Goal: Obtain resource: Download file/media

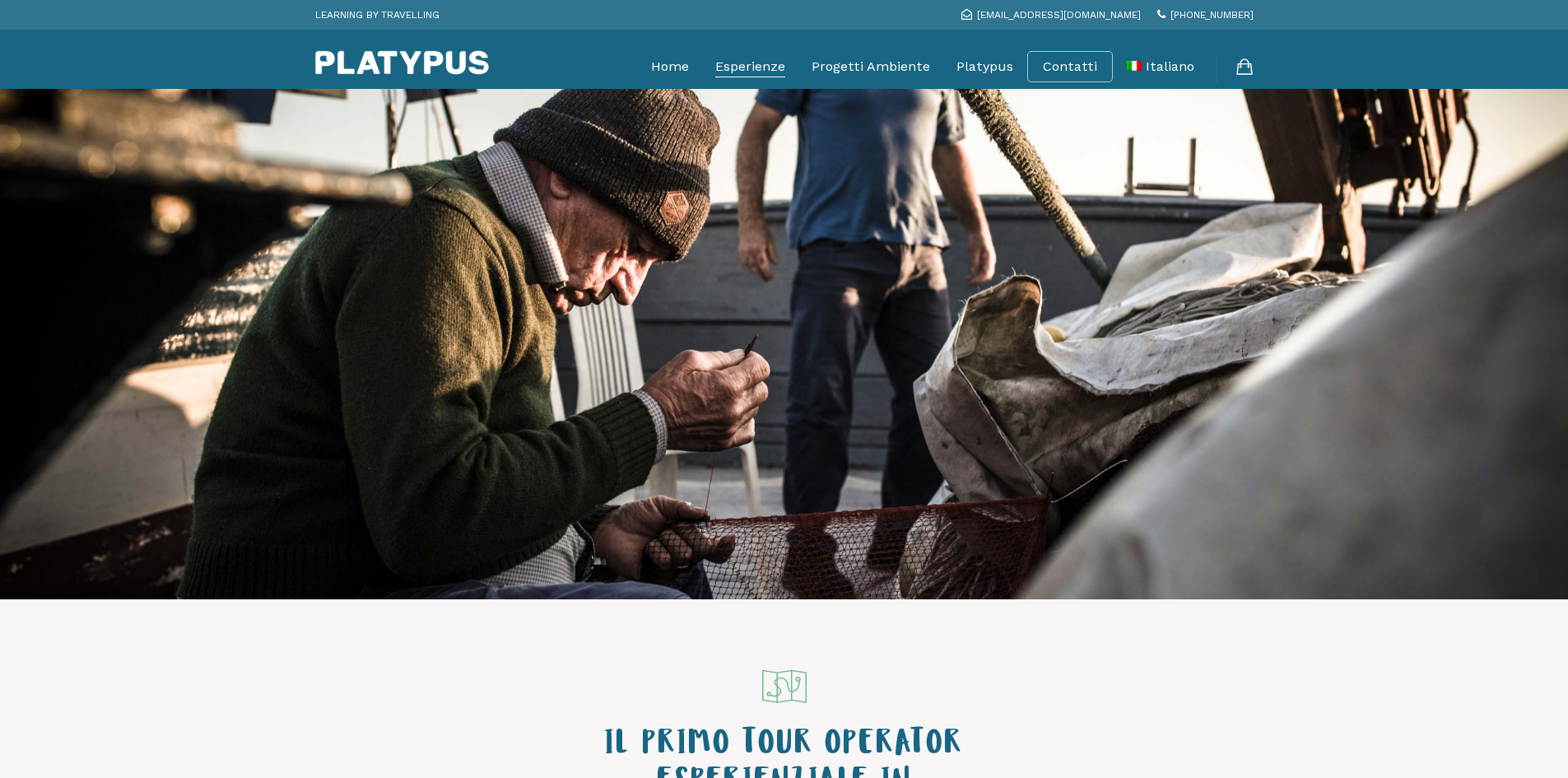
click at [755, 74] on link "Esperienze" at bounding box center [750, 67] width 70 height 41
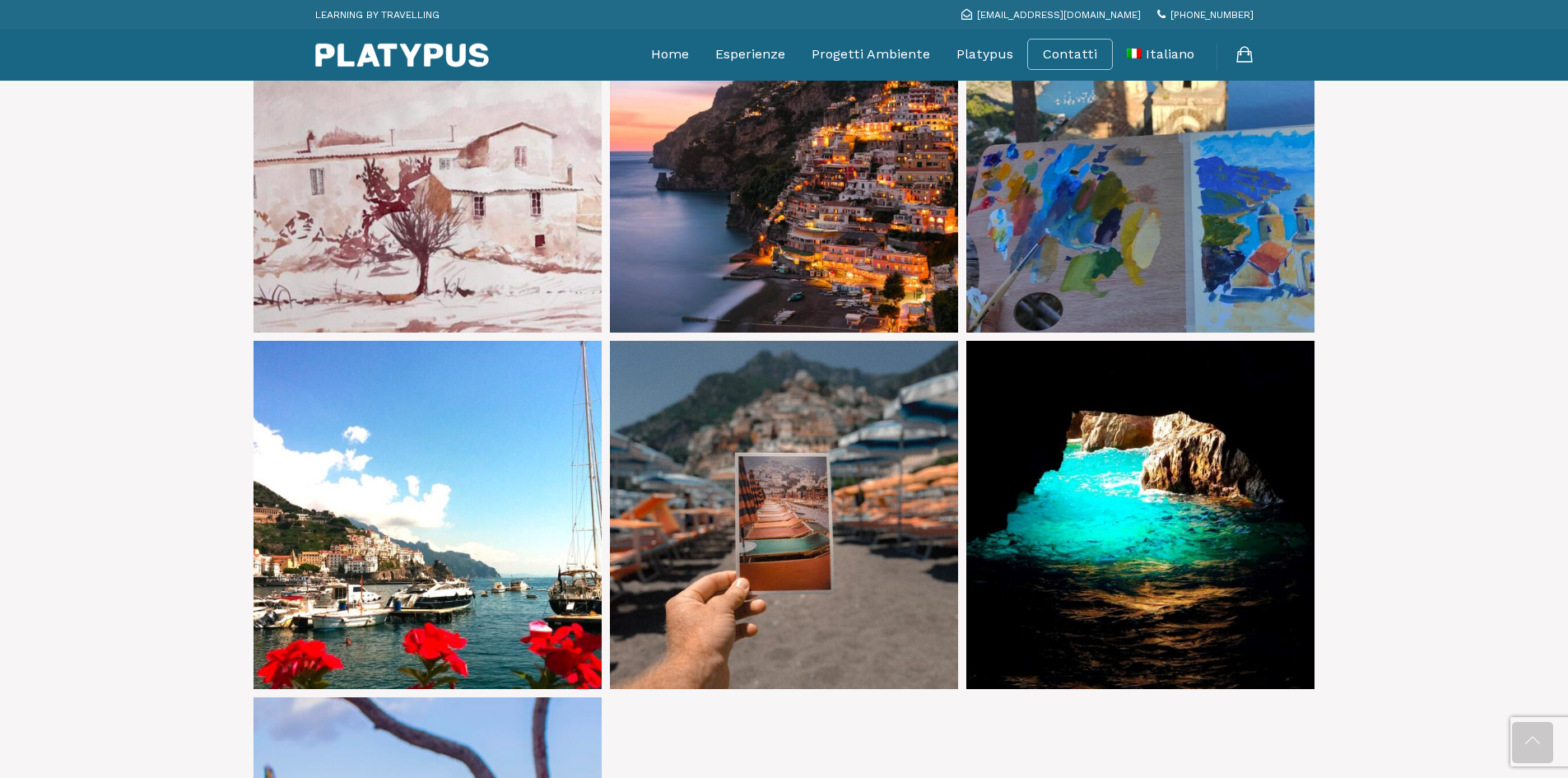
scroll to position [2140, 0]
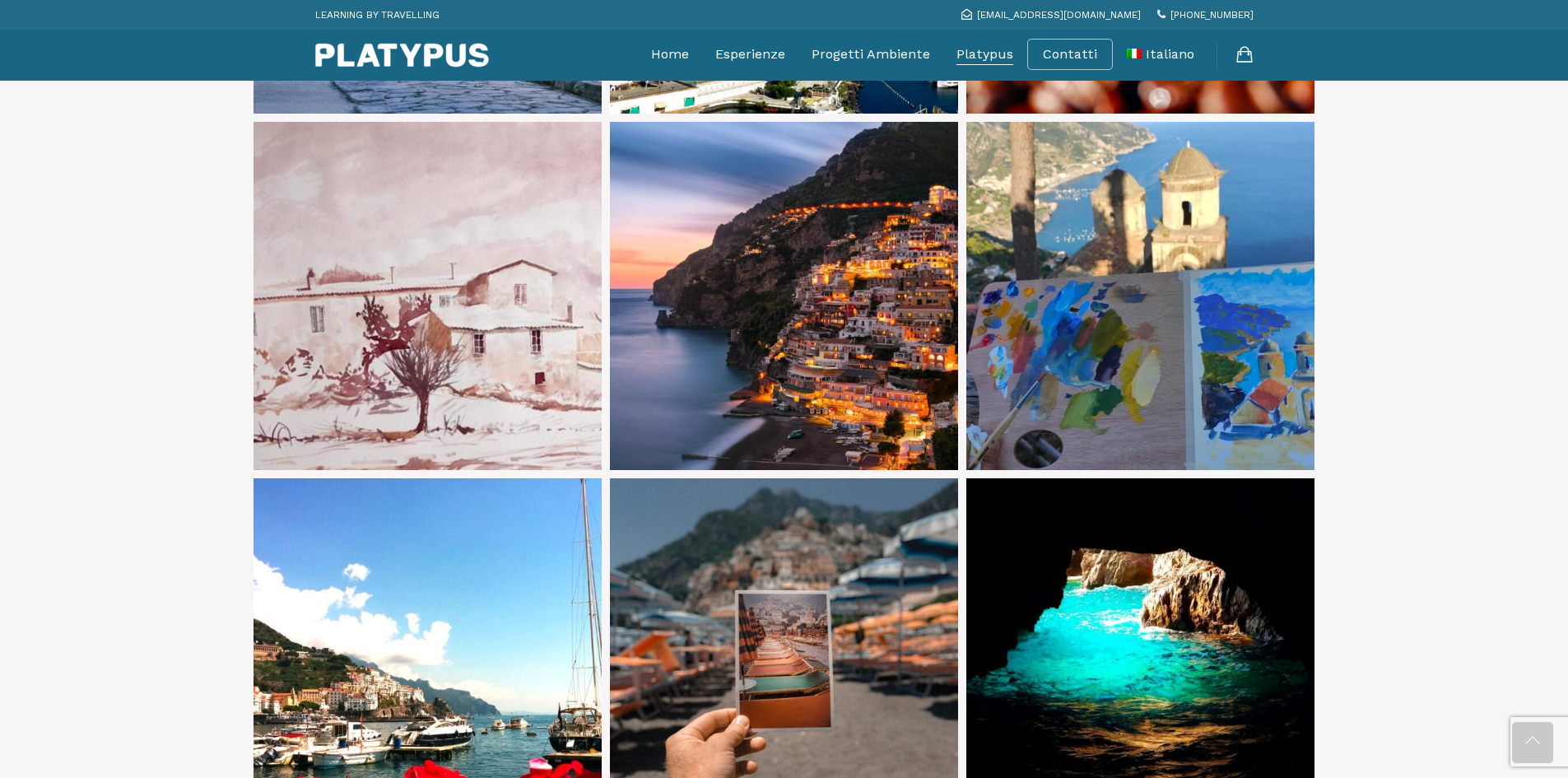
click at [976, 47] on link "Platypus" at bounding box center [984, 54] width 57 height 41
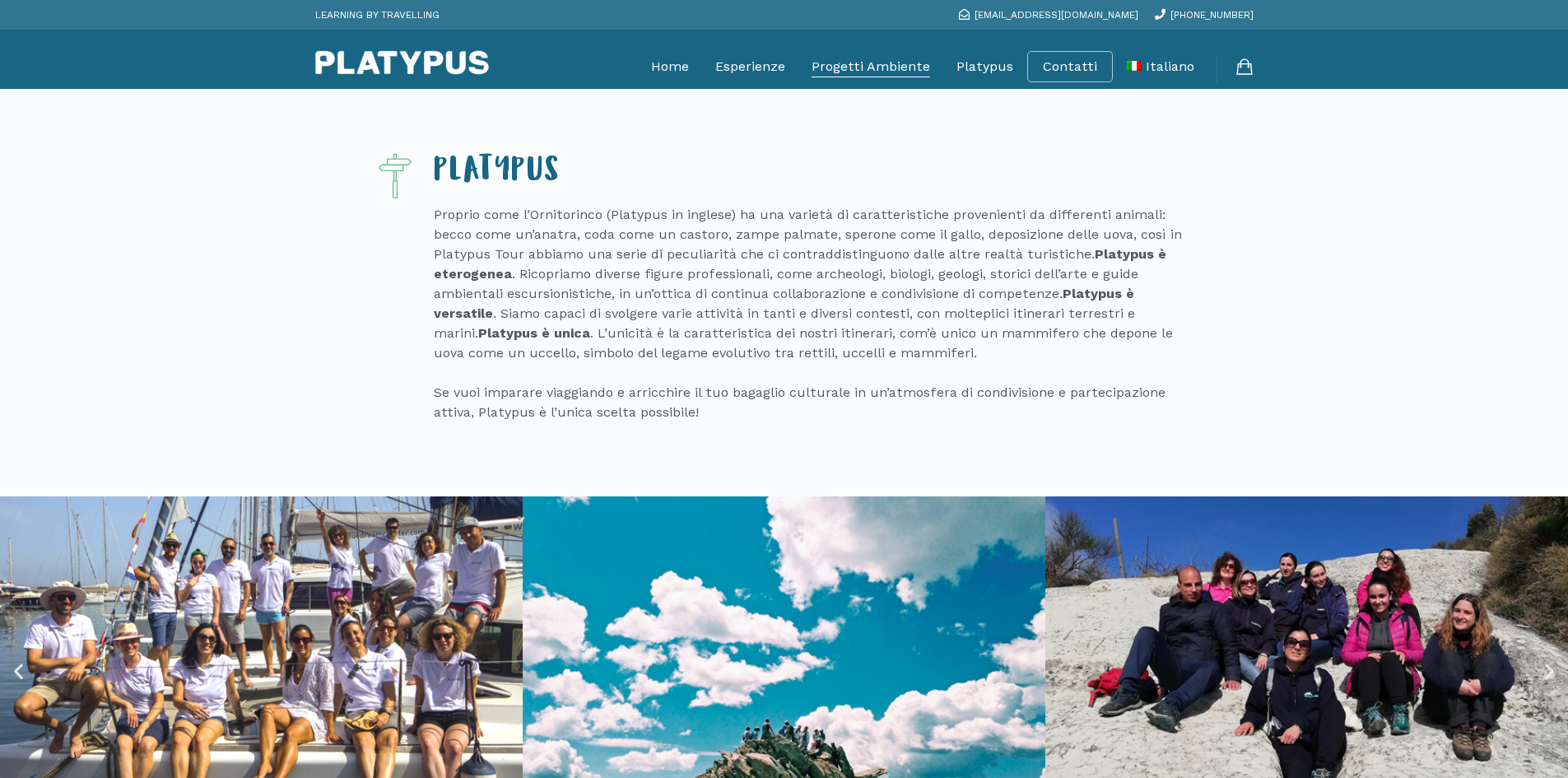
click at [910, 65] on link "Progetti Ambiente" at bounding box center [870, 67] width 118 height 41
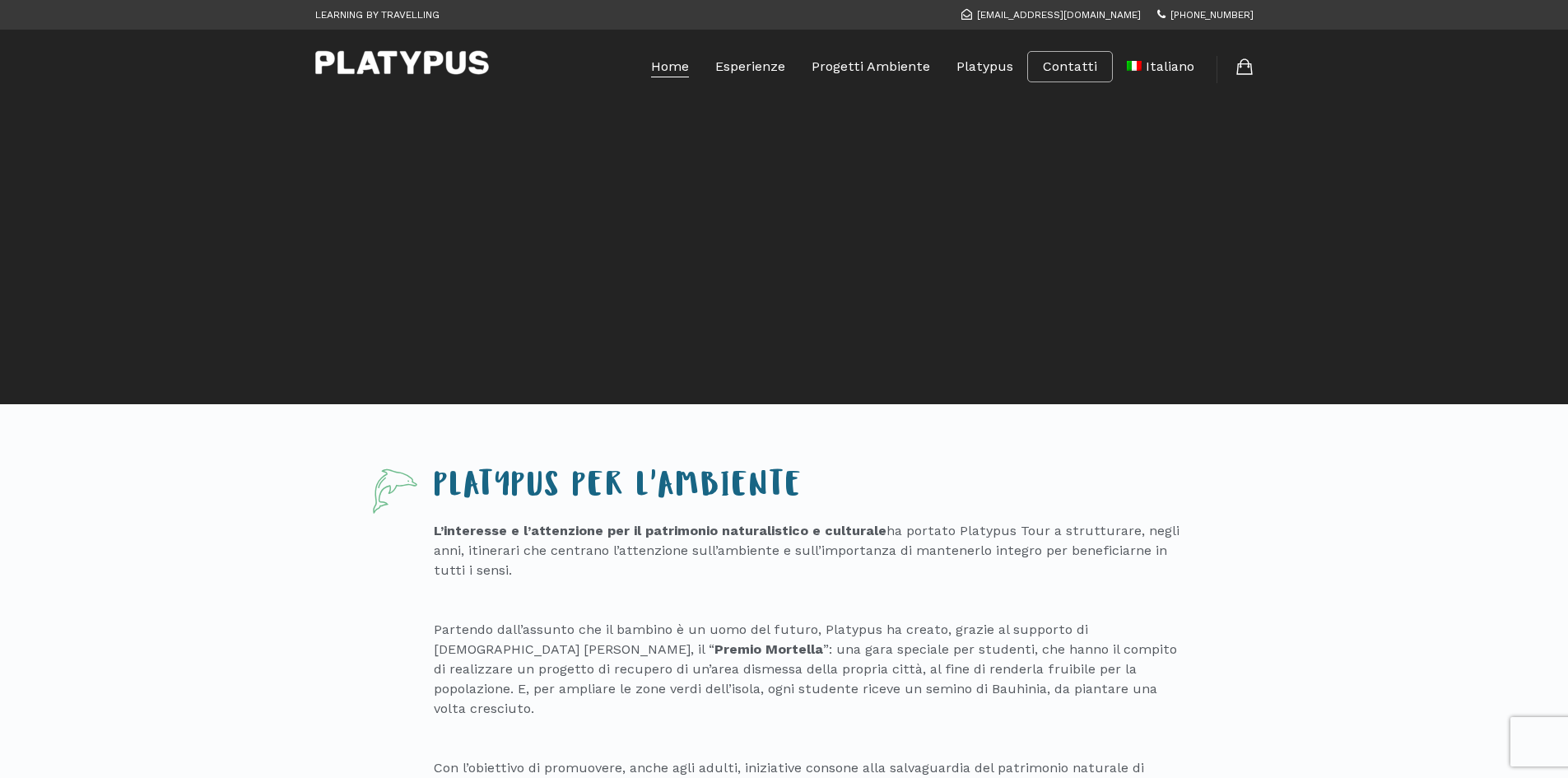
click at [667, 71] on link "Home" at bounding box center [670, 67] width 38 height 41
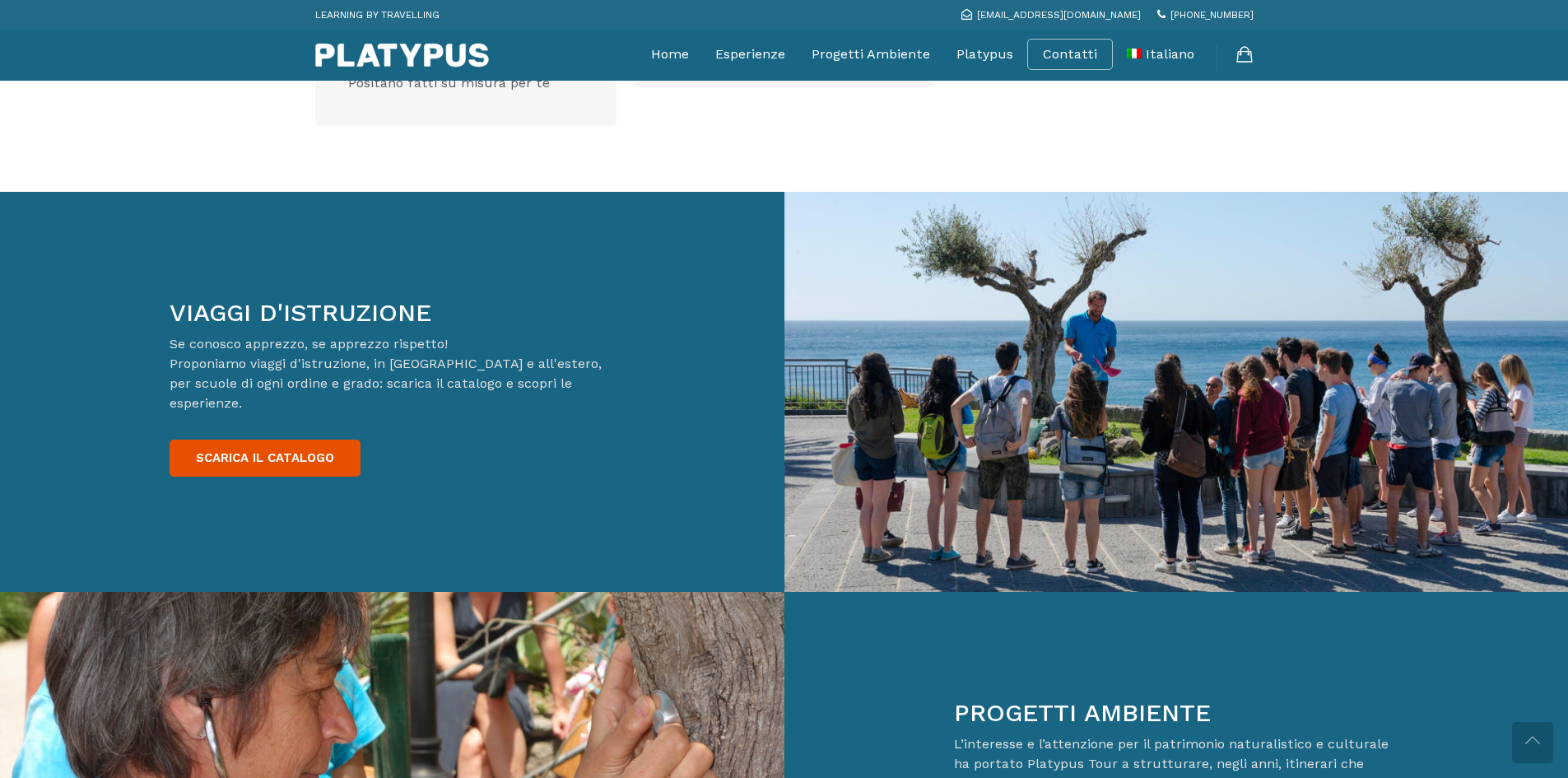
scroll to position [2551, 0]
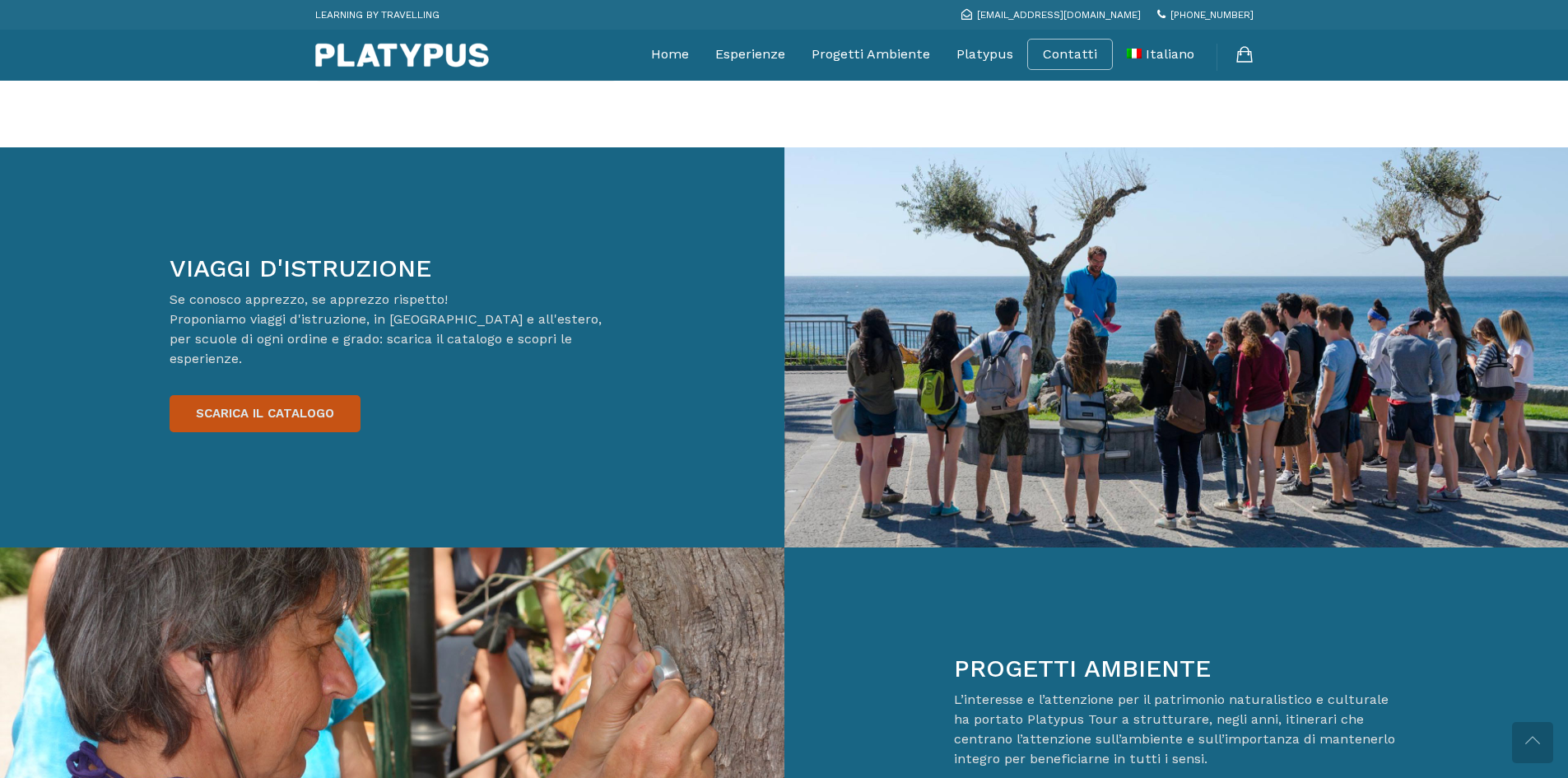
click at [257, 395] on link "SCARICA IL CATALOGO" at bounding box center [265, 414] width 191 height 37
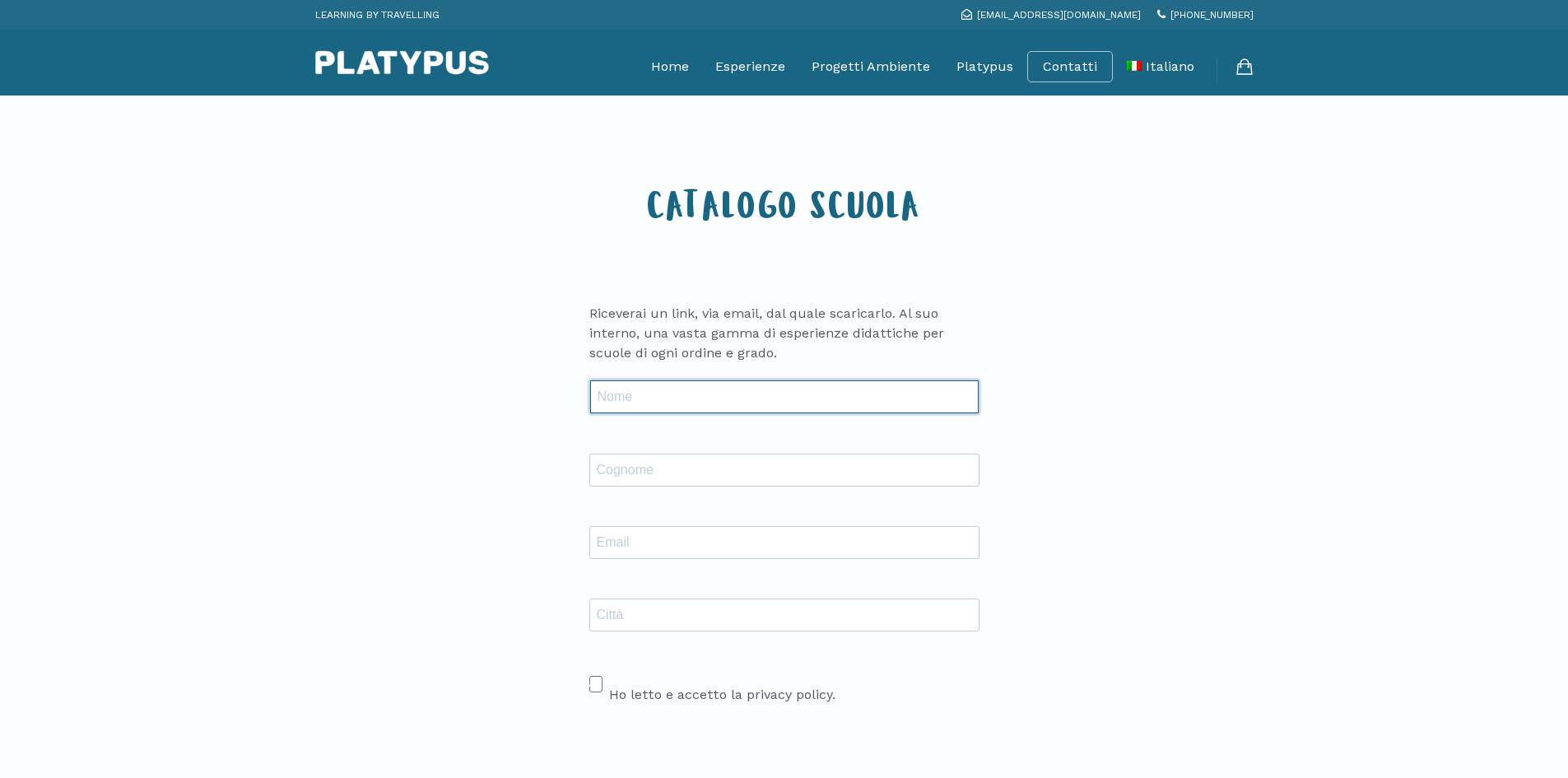
click at [699, 393] on input "text" at bounding box center [784, 397] width 388 height 33
